Goal: Task Accomplishment & Management: Use online tool/utility

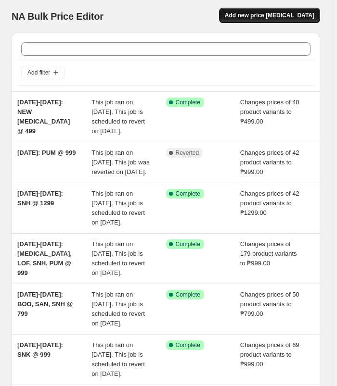
click at [309, 17] on span "Add new price [MEDICAL_DATA]" at bounding box center [270, 16] width 90 height 8
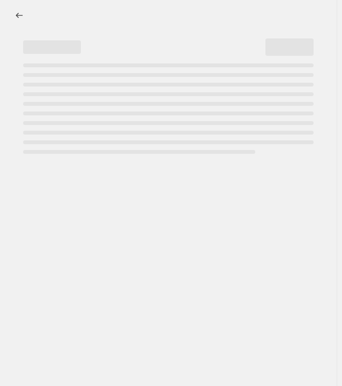
select select "percentage"
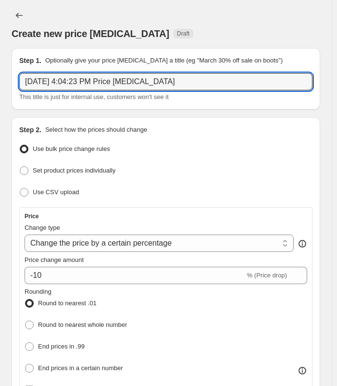
drag, startPoint x: 192, startPoint y: 90, endPoint x: 22, endPoint y: 101, distance: 170.7
click at [22, 101] on div "[DATE] 4:04:23 PM Price [MEDICAL_DATA] This title is just for internal use, cus…" at bounding box center [165, 87] width 293 height 29
type input "s"
click at [151, 80] on input "[DATE]-[DATE]: [MEDICAL_DATA]," at bounding box center [165, 81] width 293 height 17
type input "[DATE]-[DATE]: [MEDICAL_DATA], SLY, MUL @ 499"
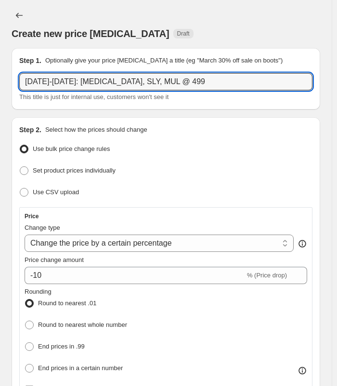
click at [198, 4] on div "Create new price [MEDICAL_DATA]. This page is ready Create new price [MEDICAL_D…" at bounding box center [166, 24] width 308 height 48
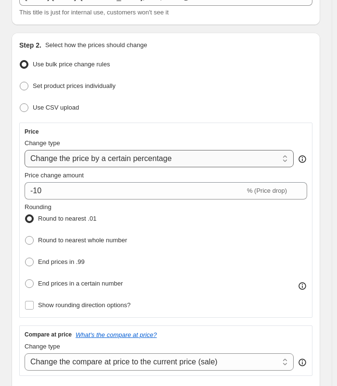
scroll to position [96, 0]
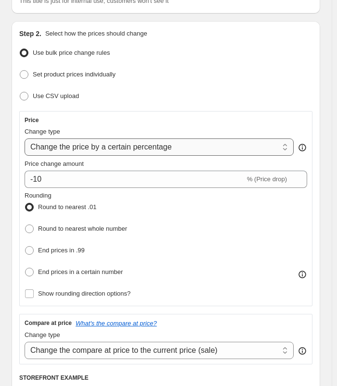
click at [101, 146] on select "Change the price to a certain amount Change the price by a certain amount Chang…" at bounding box center [159, 147] width 269 height 17
click at [109, 156] on div "Price Change type Change the price to a certain amount Change the price by a ce…" at bounding box center [166, 208] width 282 height 185
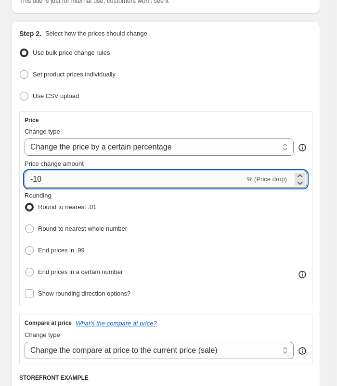
click at [69, 177] on input "-10" at bounding box center [135, 179] width 220 height 17
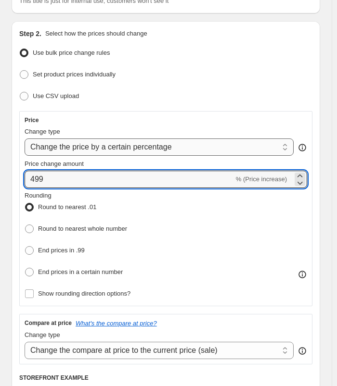
type input "499"
click at [184, 140] on select "Change the price to a certain amount Change the price by a certain amount Chang…" at bounding box center [159, 147] width 269 height 17
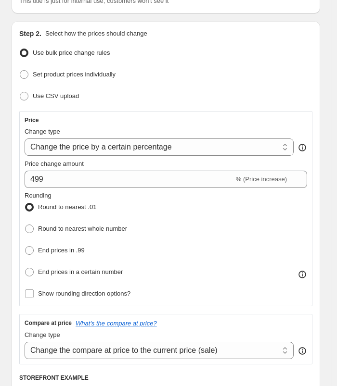
select select "to"
click at [25, 139] on select "Change the price to a certain amount Change the price by a certain amount Chang…" at bounding box center [159, 147] width 269 height 17
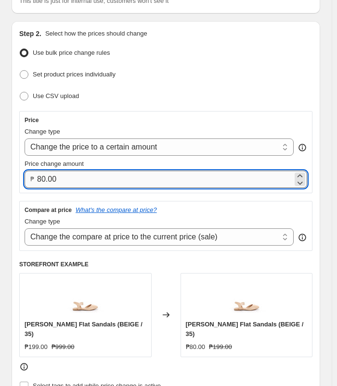
click at [90, 176] on input "80.00" at bounding box center [165, 179] width 256 height 17
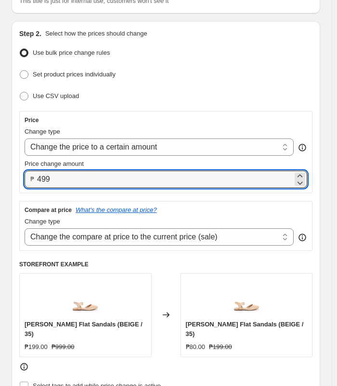
type input "499.00"
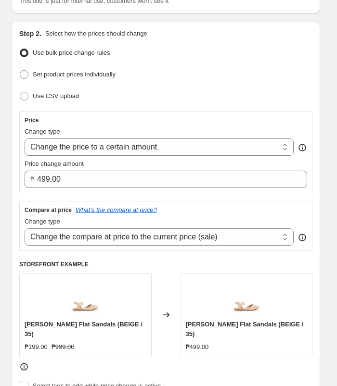
click at [280, 60] on ul "Use bulk price change rules Set product prices individually Use CSV upload" at bounding box center [165, 74] width 293 height 57
click at [242, 23] on div "Step 2. Select how the prices should change Use bulk price change rules Set pro…" at bounding box center [166, 220] width 308 height 399
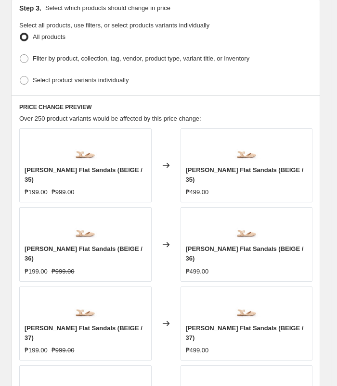
scroll to position [529, 0]
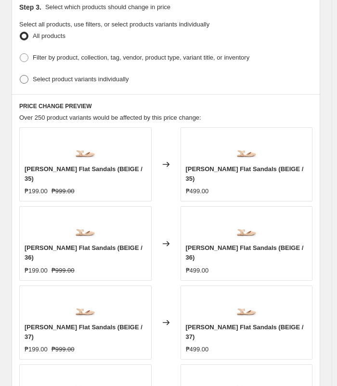
click at [110, 76] on span "Select product variants individually" at bounding box center [81, 79] width 96 height 7
click at [20, 75] on input "Select product variants individually" at bounding box center [20, 75] width 0 height 0
radio input "true"
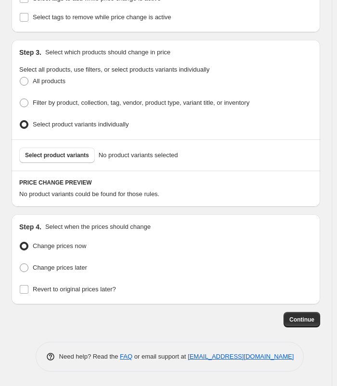
scroll to position [470, 0]
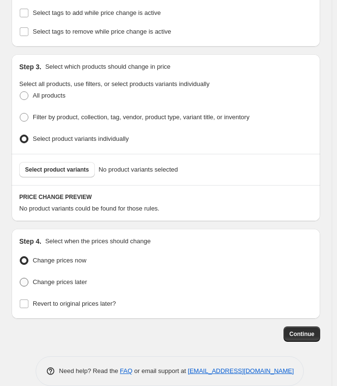
click at [77, 276] on label "Change prices later" at bounding box center [53, 282] width 68 height 13
click at [20, 278] on input "Change prices later" at bounding box center [20, 278] width 0 height 0
radio input "true"
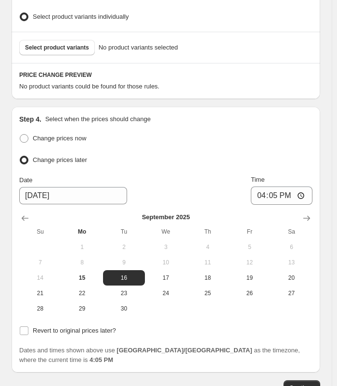
scroll to position [614, 0]
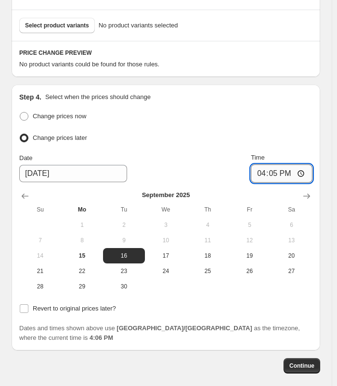
click at [268, 165] on input "16:05" at bounding box center [282, 174] width 62 height 18
click at [291, 165] on input "23:00" at bounding box center [282, 174] width 62 height 18
type input "11:00"
click at [50, 305] on span "Revert to original prices later?" at bounding box center [74, 308] width 83 height 7
click at [28, 305] on input "Revert to original prices later?" at bounding box center [24, 309] width 9 height 9
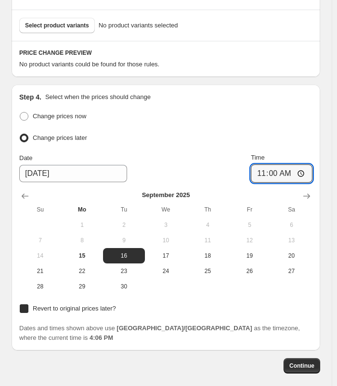
checkbox input "true"
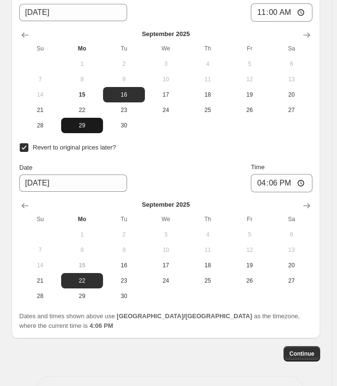
scroll to position [785, 0]
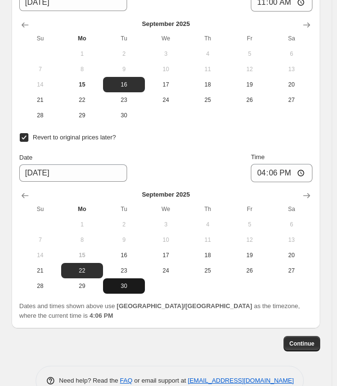
click at [122, 282] on span "30" at bounding box center [124, 286] width 34 height 8
type input "[DATE]"
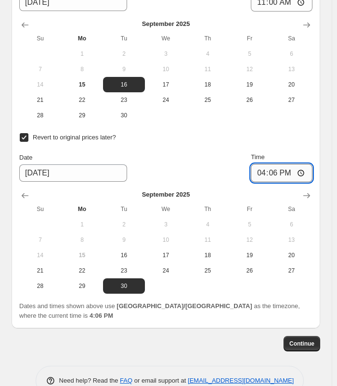
click at [266, 164] on input "16:06" at bounding box center [282, 173] width 62 height 18
click at [287, 164] on input "22:01" at bounding box center [282, 173] width 62 height 18
click at [278, 164] on input "22:01" at bounding box center [282, 173] width 62 height 18
type input "10:00"
click at [290, 164] on input "10:00" at bounding box center [282, 173] width 62 height 18
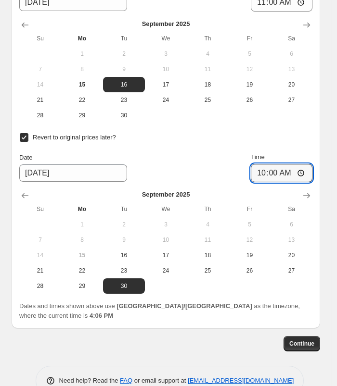
click at [320, 125] on div "Step 4. Select when the prices should change Change prices now Change prices la…" at bounding box center [166, 120] width 308 height 415
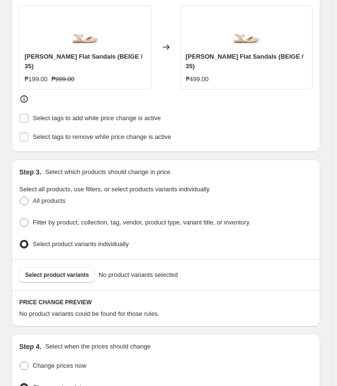
scroll to position [352, 0]
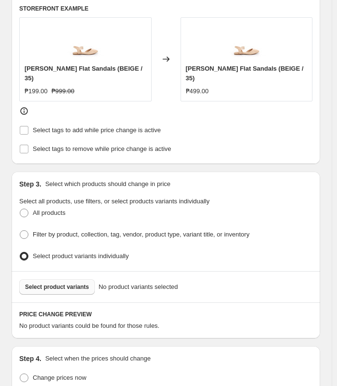
click at [68, 283] on span "Select product variants" at bounding box center [57, 287] width 64 height 8
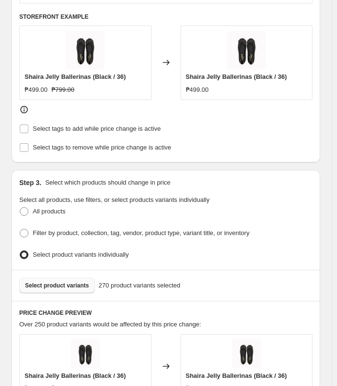
scroll to position [242, 0]
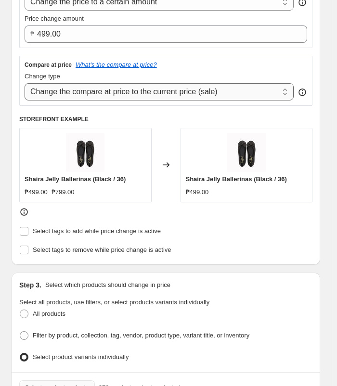
click at [195, 90] on select "Change the compare at price to the current price (sale) Change the compare at p…" at bounding box center [159, 91] width 269 height 17
select select "no_change"
click at [25, 83] on select "Change the compare at price to the current price (sale) Change the compare at p…" at bounding box center [159, 91] width 269 height 17
click at [320, 155] on div "Step 2. Select how the prices should change Use bulk price change rules Set pro…" at bounding box center [166, 70] width 308 height 389
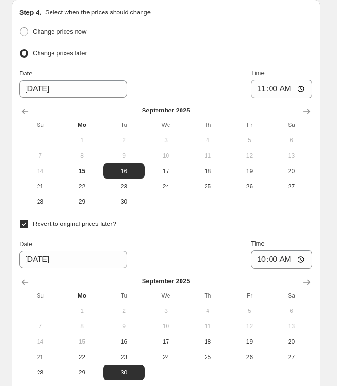
scroll to position [1156, 0]
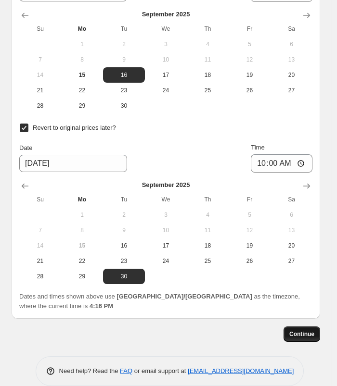
click at [303, 327] on button "Continue" at bounding box center [301, 334] width 37 height 15
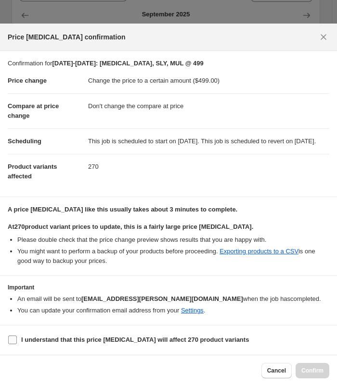
click at [52, 335] on label "I understand that this price [MEDICAL_DATA] will affect 270 product variants" at bounding box center [128, 339] width 241 height 13
click at [17, 336] on input "I understand that this price [MEDICAL_DATA] will affect 270 product variants" at bounding box center [12, 340] width 9 height 9
checkbox input "true"
click at [277, 228] on p "At 270 product variant prices to update, this is a fairly large price [MEDICAL_…" at bounding box center [168, 227] width 321 height 10
click at [309, 372] on span "Confirm" at bounding box center [312, 371] width 22 height 8
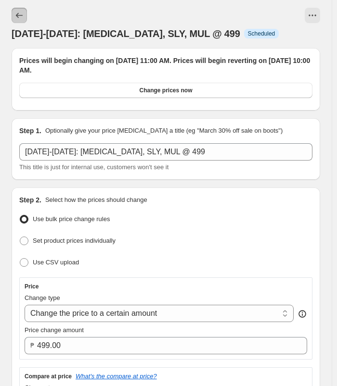
click at [19, 11] on icon "Price change jobs" at bounding box center [19, 16] width 10 height 10
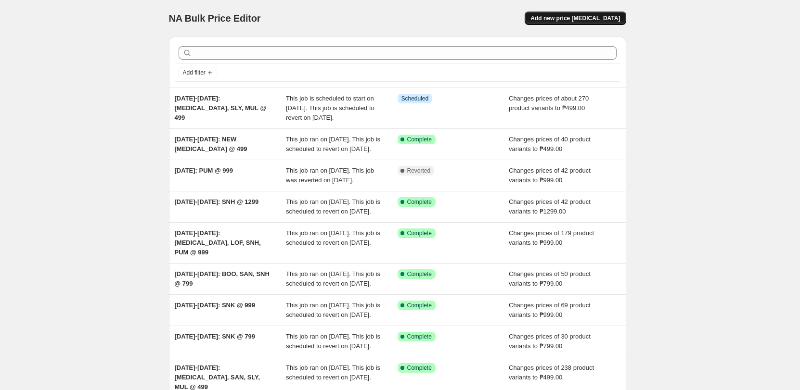
click at [584, 13] on button "Add new price [MEDICAL_DATA]" at bounding box center [575, 18] width 101 height 13
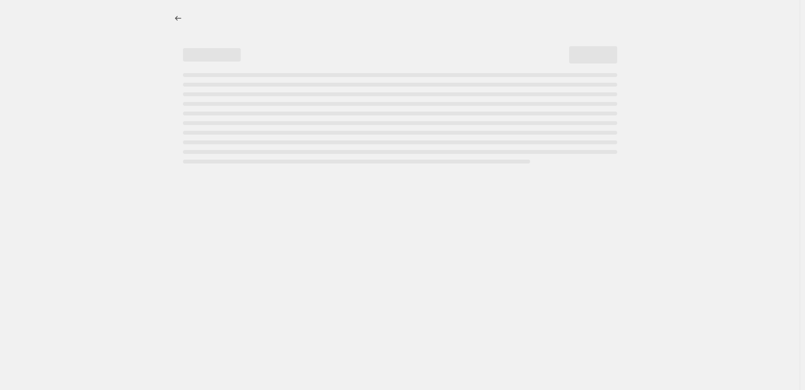
select select "percentage"
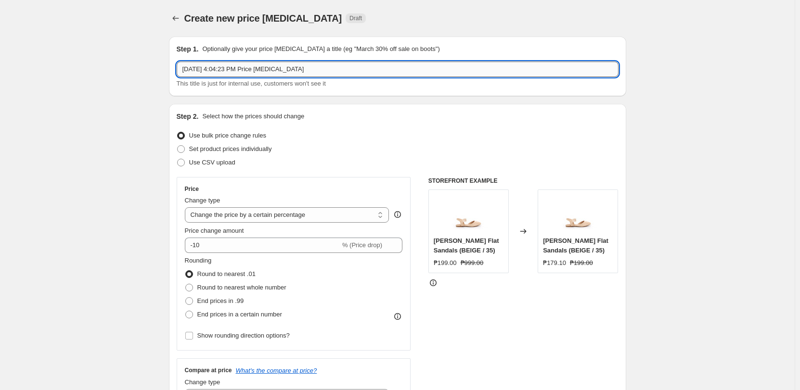
click at [326, 69] on input "[DATE] 4:04:23 PM Price [MEDICAL_DATA]" at bounding box center [398, 69] width 442 height 15
type input "s"
type input "SOFAB!"
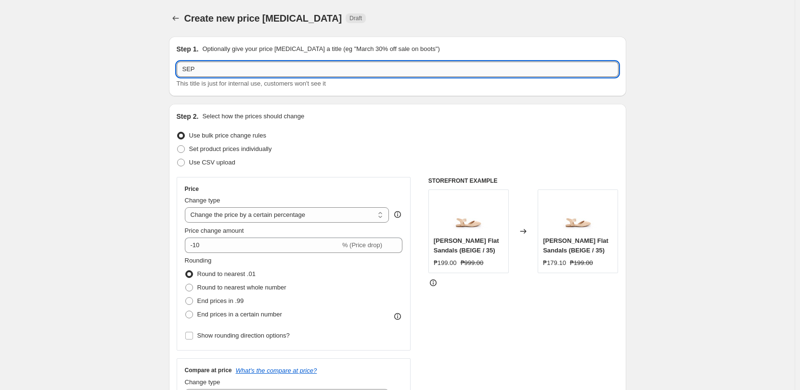
click at [242, 63] on input "SEP" at bounding box center [398, 69] width 442 height 15
type input "[DATE]-[DATE]: DINO AT P299"
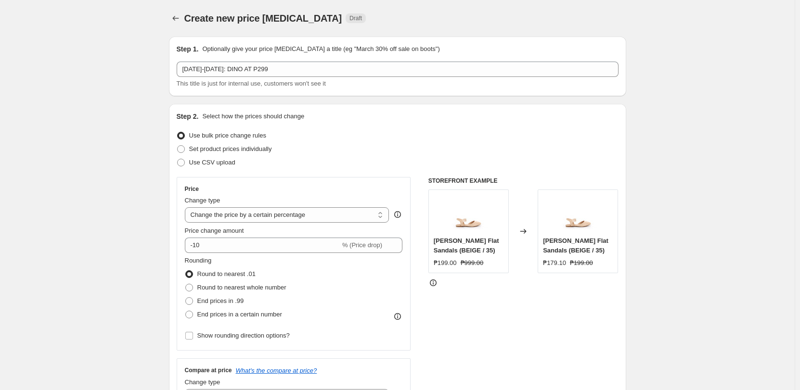
click at [323, 218] on select "Change the price to a certain amount Change the price by a certain amount Chang…" at bounding box center [287, 214] width 205 height 15
select select "to"
click at [187, 207] on select "Change the price to a certain amount Change the price by a certain amount Chang…" at bounding box center [287, 214] width 205 height 15
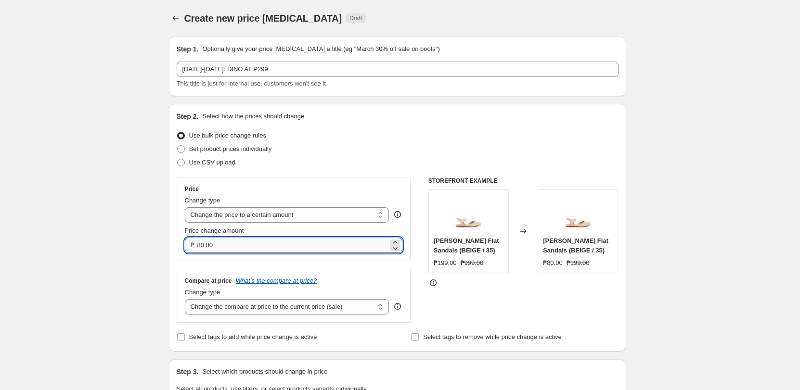
click at [250, 240] on input "80.00" at bounding box center [292, 245] width 191 height 15
type input "299.00"
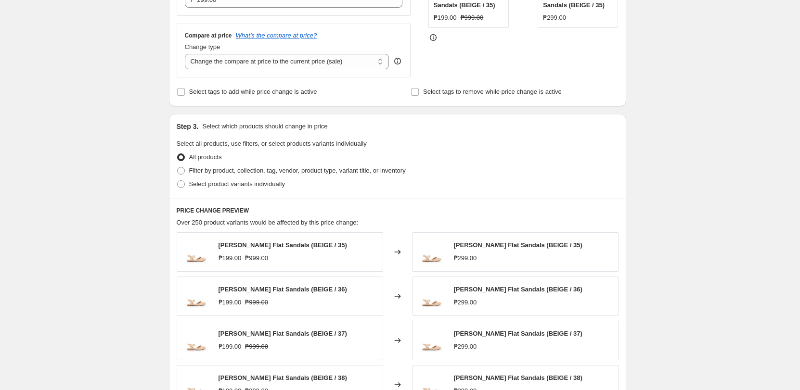
scroll to position [241, 0]
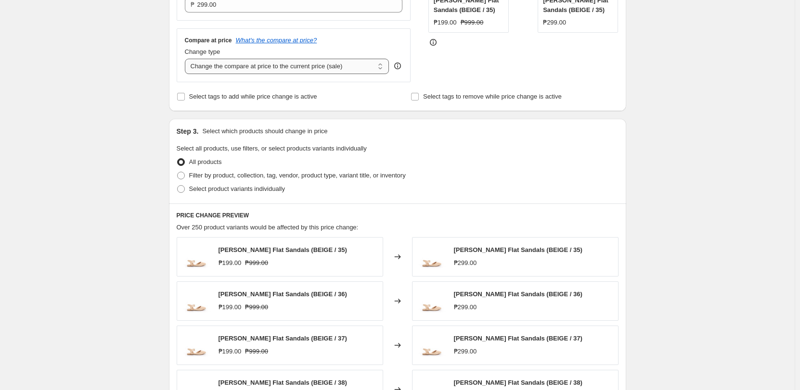
click at [325, 69] on select "Change the compare at price to the current price (sale) Change the compare at p…" at bounding box center [287, 66] width 205 height 15
select select "no_change"
click at [187, 59] on select "Change the compare at price to the current price (sale) Change the compare at p…" at bounding box center [287, 66] width 205 height 15
click at [255, 187] on span "Select product variants individually" at bounding box center [237, 188] width 96 height 7
click at [178, 186] on input "Select product variants individually" at bounding box center [177, 185] width 0 height 0
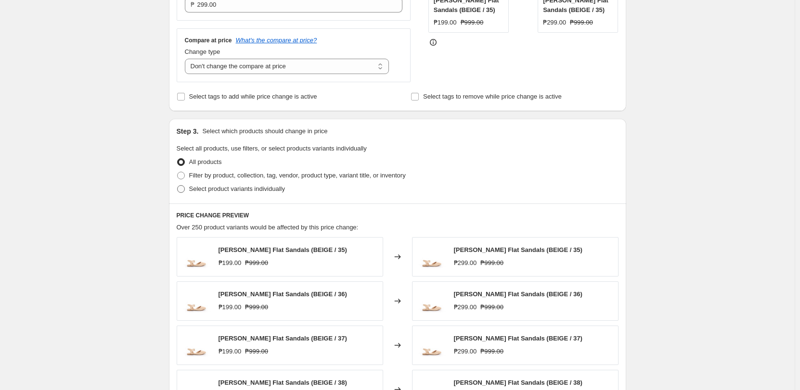
radio input "true"
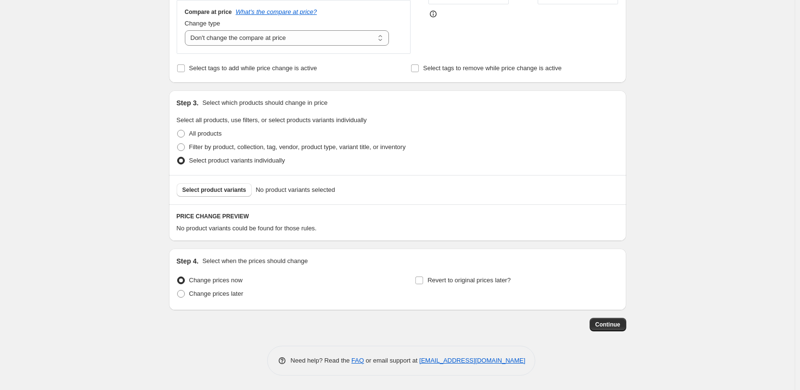
scroll to position [269, 0]
click at [203, 190] on span "Select product variants" at bounding box center [214, 190] width 64 height 8
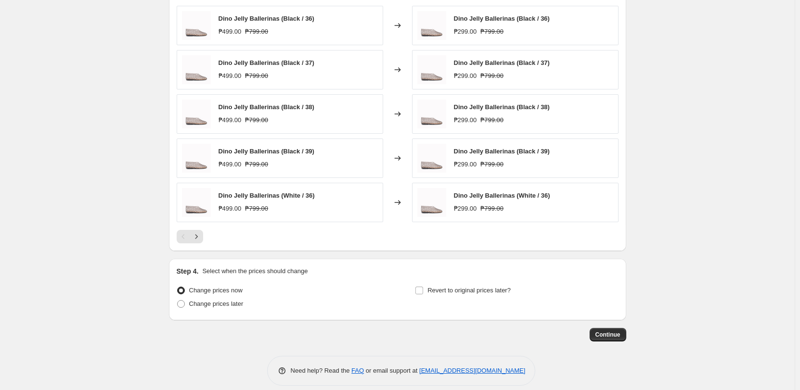
scroll to position [512, 0]
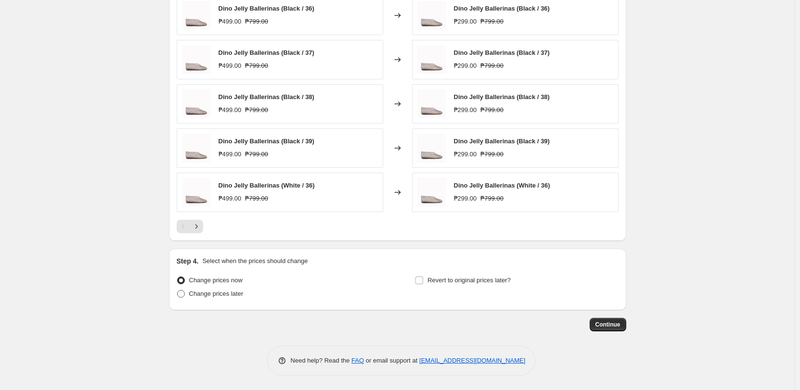
click at [226, 298] on span "Change prices later" at bounding box center [216, 294] width 54 height 10
click at [178, 291] on input "Change prices later" at bounding box center [177, 290] width 0 height 0
radio input "true"
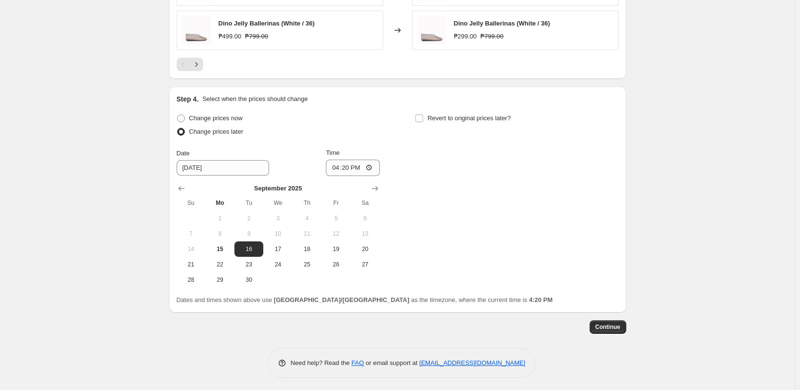
scroll to position [677, 0]
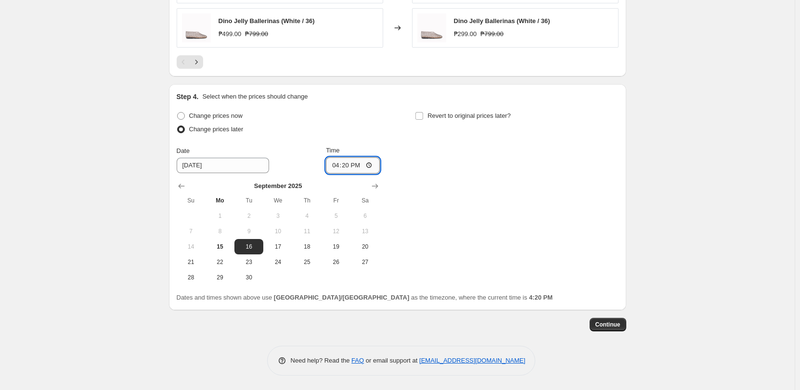
click at [339, 162] on input "16:20" at bounding box center [353, 165] width 54 height 16
click at [348, 161] on input "19:20" at bounding box center [353, 165] width 54 height 16
click at [339, 163] on input "19:00" at bounding box center [353, 165] width 54 height 16
click at [337, 165] on input "22:00" at bounding box center [353, 165] width 54 height 16
click at [354, 166] on input "23:00" at bounding box center [353, 165] width 54 height 16
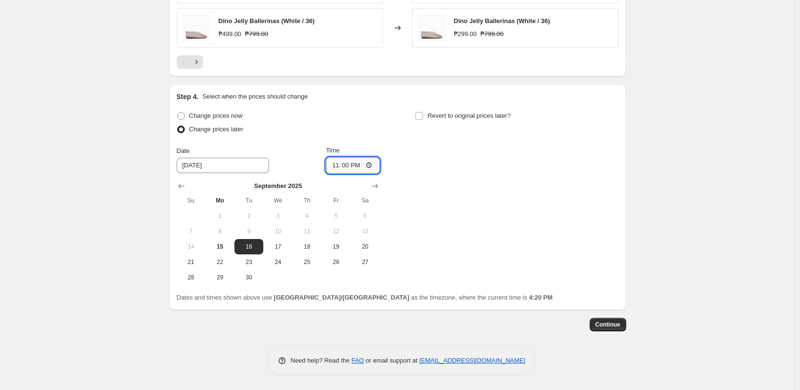
type input "11:00"
click at [477, 113] on span "Revert to original prices later?" at bounding box center [468, 115] width 83 height 7
click at [423, 113] on input "Revert to original prices later?" at bounding box center [419, 116] width 8 height 8
checkbox input "true"
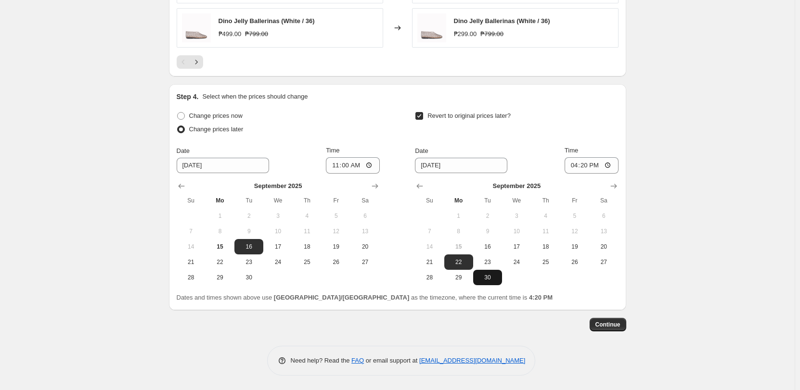
click at [485, 278] on span "30" at bounding box center [487, 278] width 21 height 8
type input "[DATE]"
click at [569, 168] on input "16:20" at bounding box center [591, 165] width 54 height 16
click at [597, 165] on input "22:00" at bounding box center [591, 165] width 54 height 16
type input "10:00"
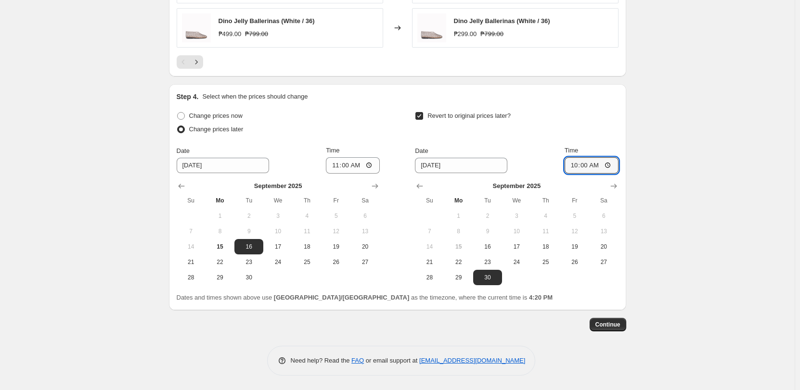
click at [607, 321] on span "Continue" at bounding box center [607, 325] width 25 height 8
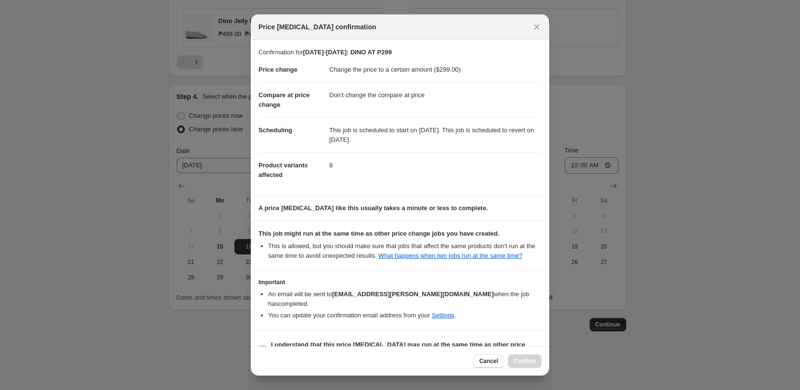
click at [281, 341] on b "I understand that this price [MEDICAL_DATA] may run at the same time as other p…" at bounding box center [398, 349] width 254 height 17
click at [267, 346] on input "I understand that this price [MEDICAL_DATA] may run at the same time as other p…" at bounding box center [263, 350] width 8 height 8
checkbox input "true"
click at [517, 361] on span "Confirm" at bounding box center [524, 362] width 22 height 8
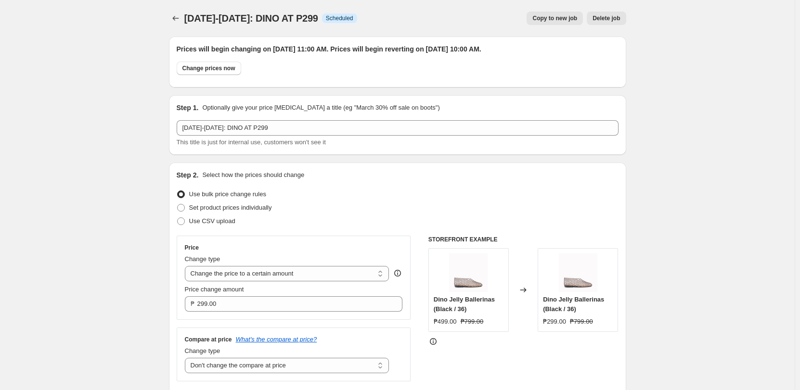
click at [193, 19] on span "[DATE]-[DATE]: DINO AT P299" at bounding box center [251, 18] width 134 height 11
click at [175, 22] on icon "Price change jobs" at bounding box center [176, 18] width 10 height 10
